Goal: Task Accomplishment & Management: Use online tool/utility

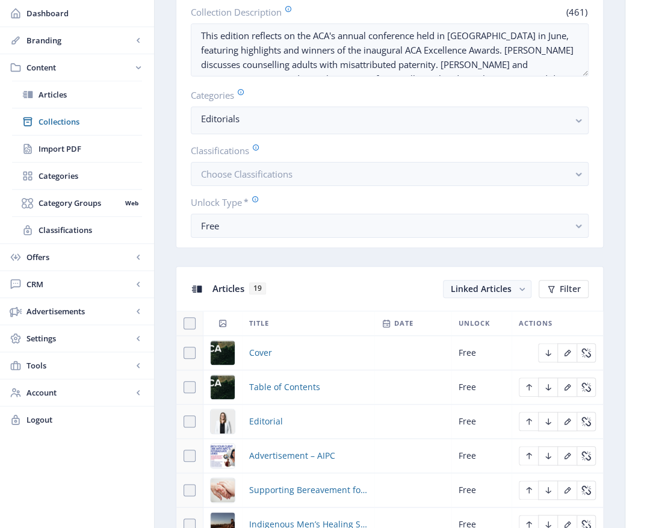
scroll to position [361, 0]
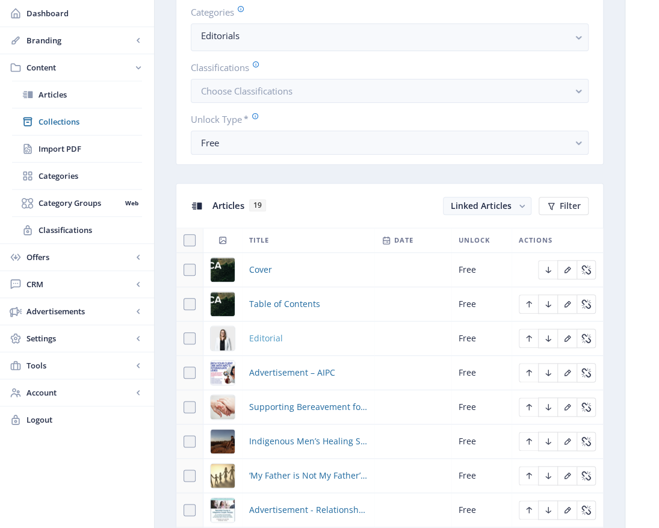
click at [269, 338] on span "Editorial" at bounding box center [266, 338] width 34 height 14
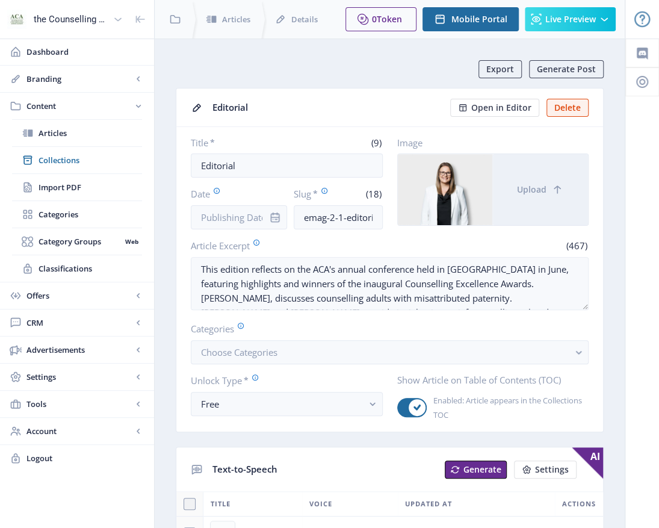
click at [270, 337] on app-form-field "Categories Choose Categories" at bounding box center [390, 343] width 398 height 42
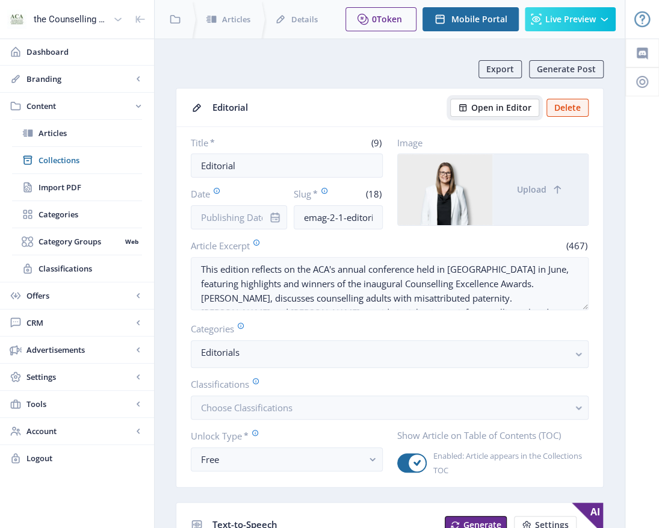
click at [515, 100] on button "Open in Editor" at bounding box center [494, 108] width 89 height 18
